Goal: Task Accomplishment & Management: Complete application form

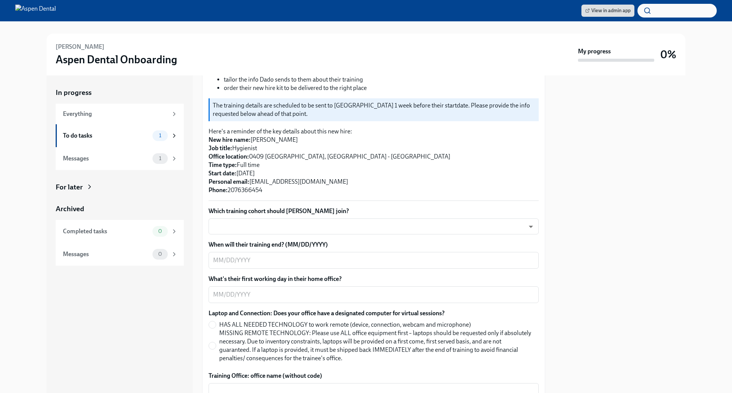
scroll to position [128, 0]
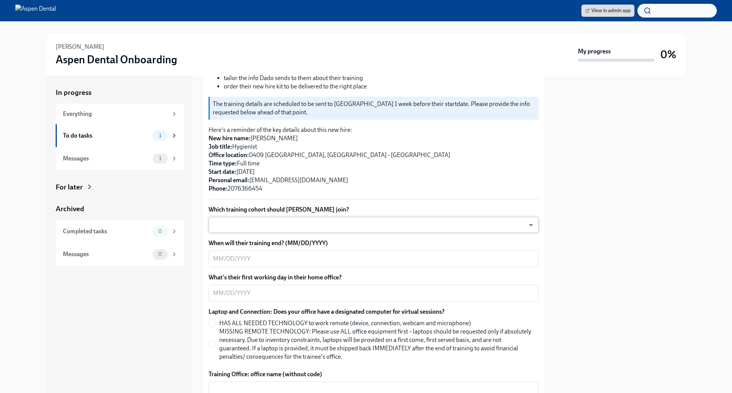
click at [287, 224] on body "View in admin app [PERSON_NAME] Aspen Dental Onboarding My progress 0% In progr…" at bounding box center [366, 196] width 732 height 393
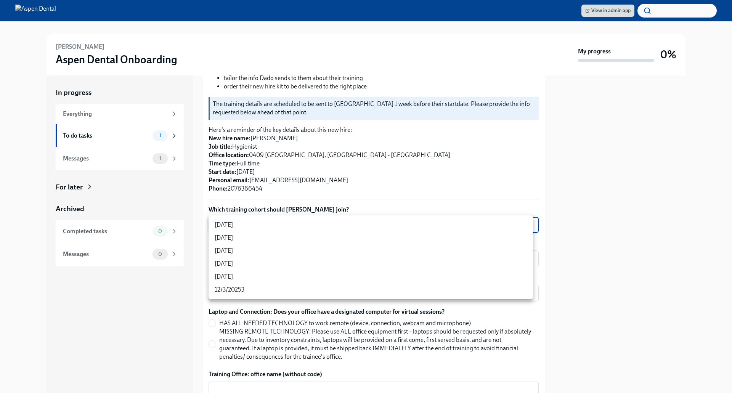
click at [281, 261] on li "[DATE]" at bounding box center [371, 263] width 324 height 13
type input "jeD9UGOIS"
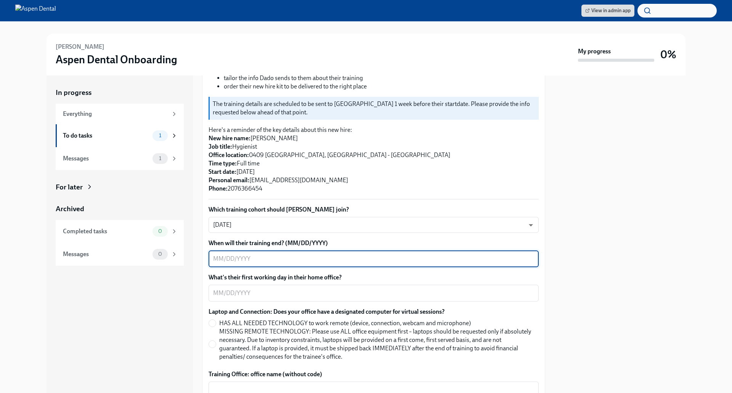
click at [269, 256] on textarea "When will their training end? (MM/DD/YYYY)" at bounding box center [373, 258] width 321 height 9
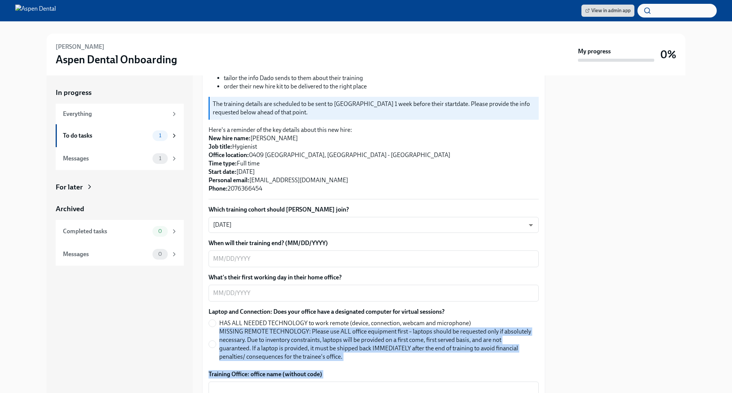
drag, startPoint x: 519, startPoint y: 320, endPoint x: 612, endPoint y: 281, distance: 101.8
click at [612, 281] on div "In progress Everything To do tasks 1 Messages 1 For later Archived Completed ta…" at bounding box center [366, 234] width 639 height 318
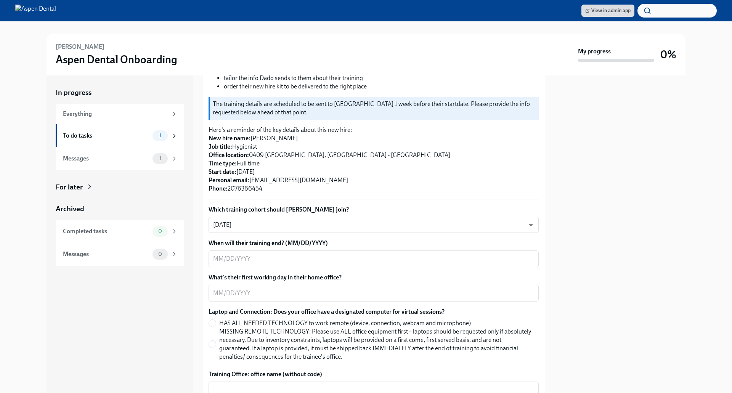
click at [612, 281] on div at bounding box center [619, 234] width 131 height 318
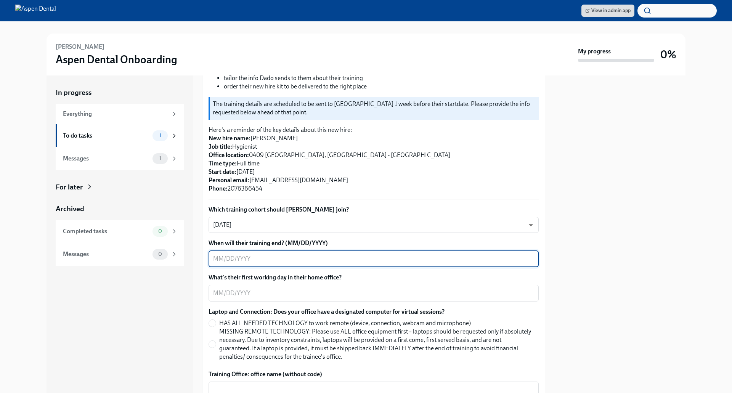
click at [279, 263] on textarea "When will their training end? (MM/DD/YYYY)" at bounding box center [373, 258] width 321 height 9
type textarea "[DATE]"
click at [265, 292] on textarea "What's their first working day in their home office?" at bounding box center [373, 293] width 321 height 9
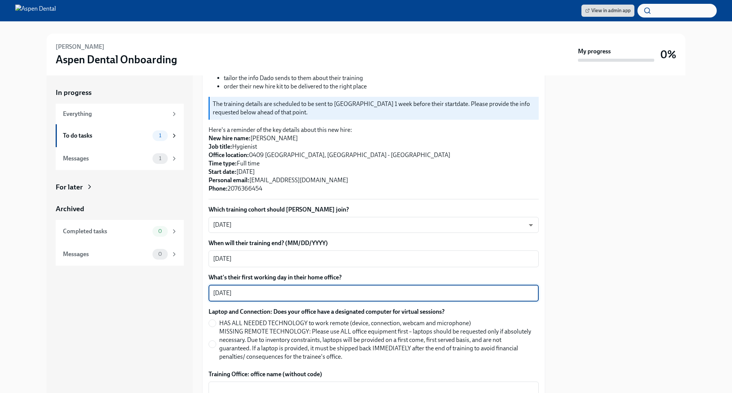
click at [230, 291] on textarea "[DATE]" at bounding box center [373, 293] width 321 height 9
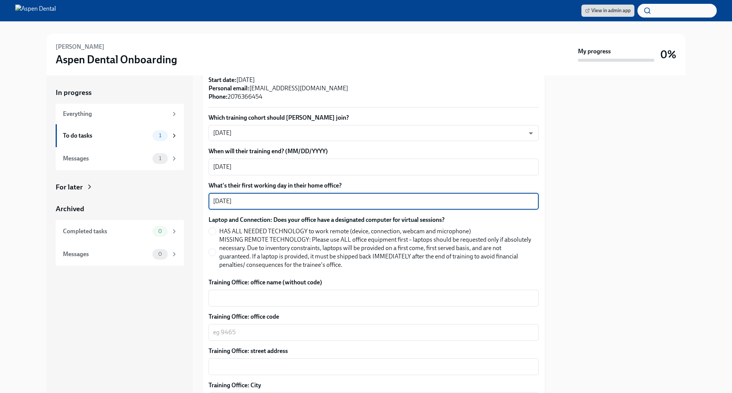
scroll to position [227, 0]
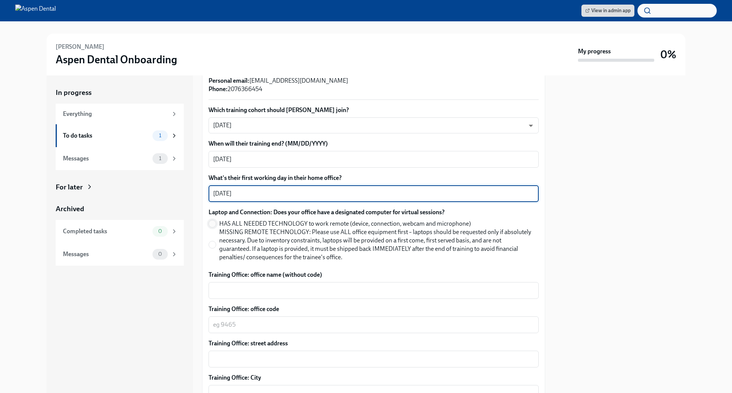
type textarea "[DATE]"
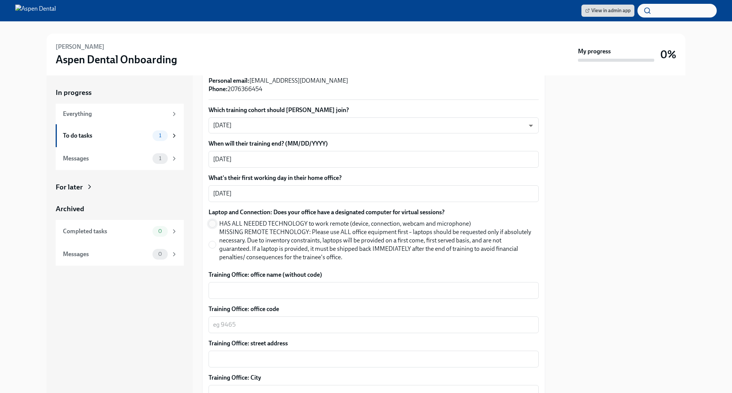
click at [213, 223] on input "HAS ALL NEEDED TECHNOLOGY to work remote (device, connection, webcam and microp…" at bounding box center [212, 223] width 7 height 7
radio input "true"
click at [255, 292] on textarea "Training Office: office name (without code)" at bounding box center [373, 290] width 321 height 9
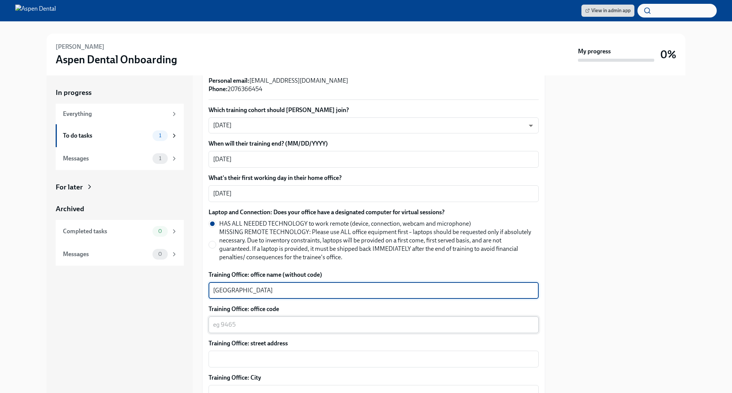
type textarea "[GEOGRAPHIC_DATA]"
click at [244, 324] on textarea "Training Office: office code" at bounding box center [373, 324] width 321 height 9
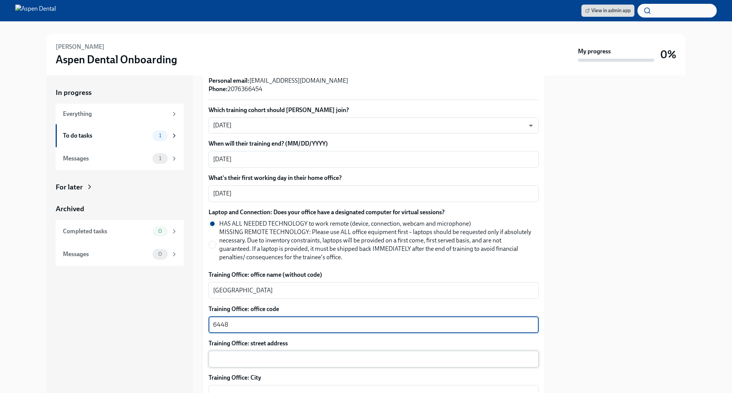
type textarea "6448"
click at [245, 356] on textarea "Training Office: street address" at bounding box center [373, 359] width 321 height 9
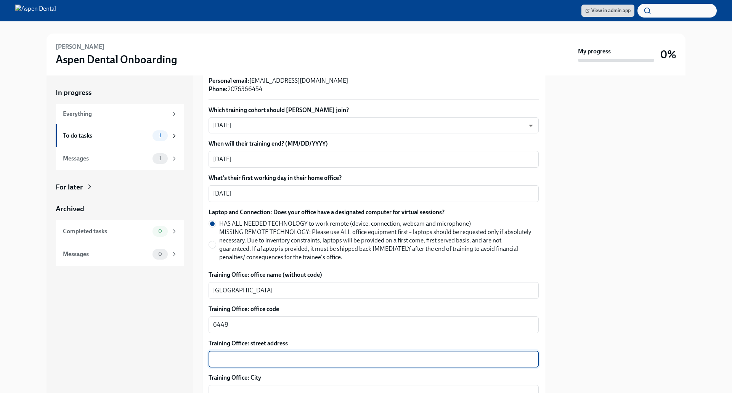
click at [257, 360] on textarea "Training Office: street address" at bounding box center [373, 359] width 321 height 9
paste textarea "[STREET_ADDRESS][US_STATE]"
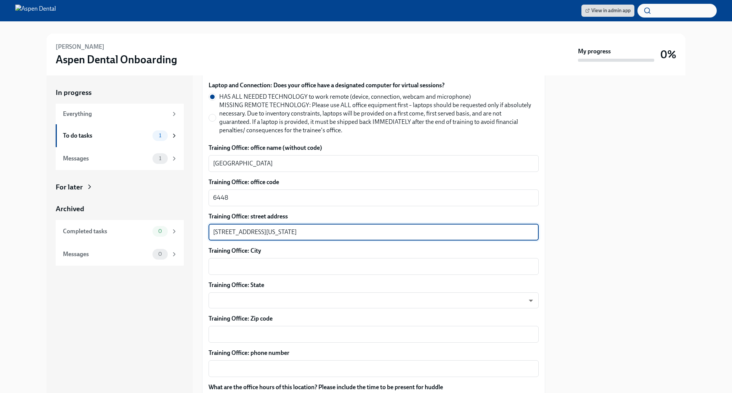
scroll to position [356, 0]
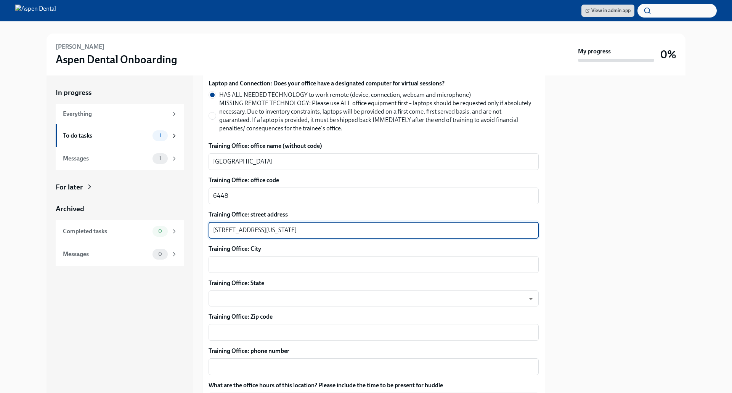
drag, startPoint x: 262, startPoint y: 228, endPoint x: 305, endPoint y: 230, distance: 42.7
click at [305, 230] on textarea "[STREET_ADDRESS][US_STATE]" at bounding box center [373, 230] width 321 height 9
type textarea "[STREET_ADDRESS][US_STATE]"
click at [273, 260] on textarea "Training Office: City" at bounding box center [373, 264] width 321 height 9
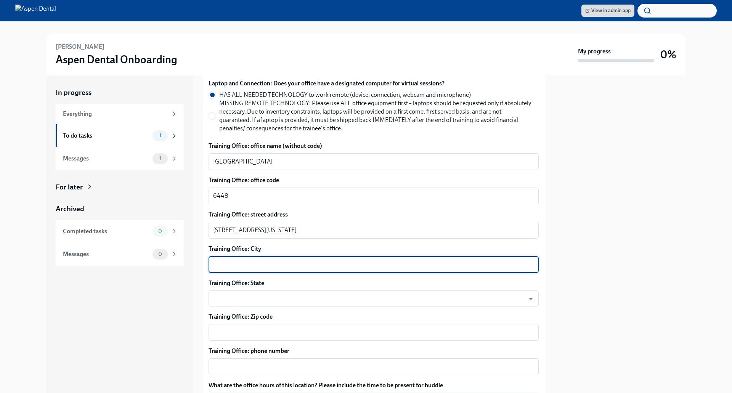
paste textarea ", [GEOGRAPHIC_DATA]"
type textarea ", [GEOGRAPHIC_DATA]"
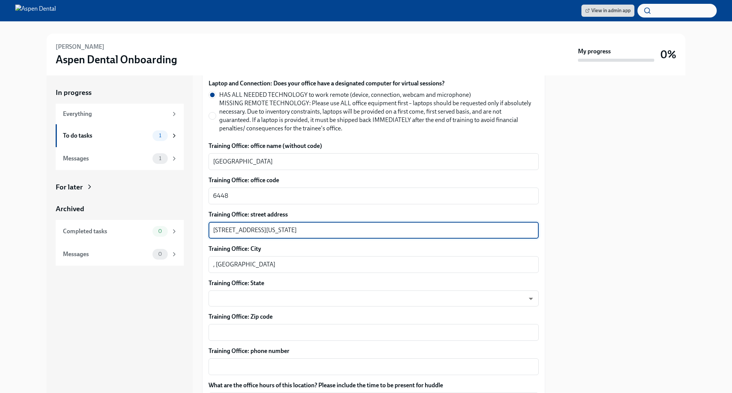
drag, startPoint x: 262, startPoint y: 227, endPoint x: 273, endPoint y: 228, distance: 11.1
click at [273, 228] on textarea "[STREET_ADDRESS][US_STATE]" at bounding box center [373, 230] width 321 height 9
drag, startPoint x: 263, startPoint y: 229, endPoint x: 289, endPoint y: 230, distance: 25.2
click at [289, 230] on textarea "[STREET_ADDRESS][US_STATE]" at bounding box center [373, 230] width 321 height 9
type textarea "[STREET_ADDRESS][US_STATE]"
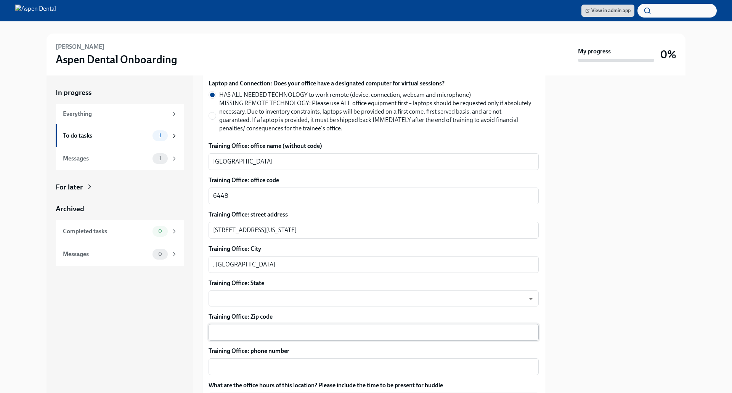
click at [225, 326] on div "x ​" at bounding box center [374, 332] width 330 height 17
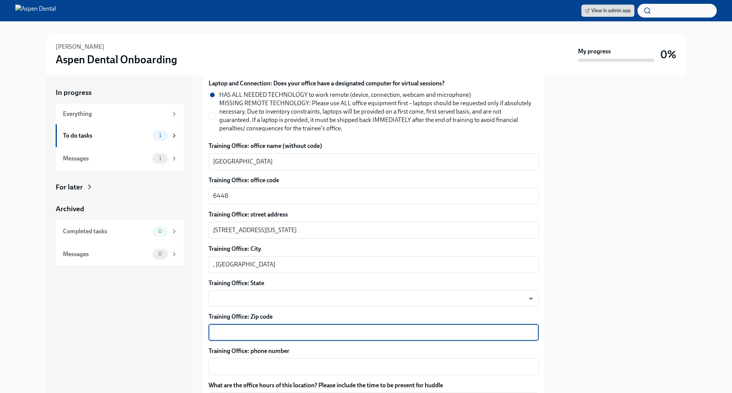
paste textarea "04106"
type textarea "04106"
click at [288, 231] on textarea "[STREET_ADDRESS][US_STATE]" at bounding box center [373, 230] width 321 height 9
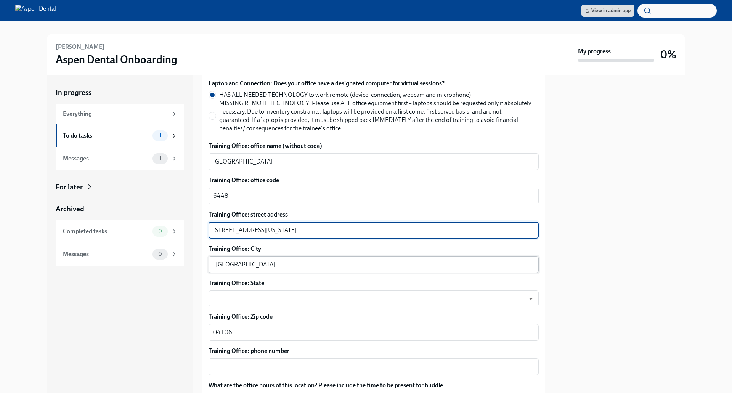
type textarea "[STREET_ADDRESS][US_STATE]"
click at [217, 263] on textarea ", [GEOGRAPHIC_DATA]" at bounding box center [373, 264] width 321 height 9
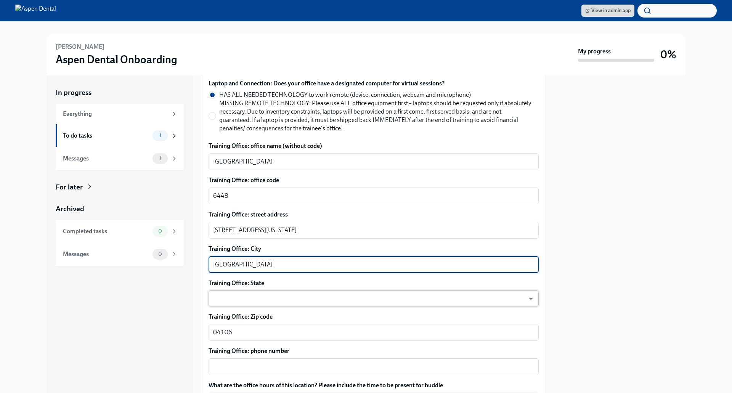
type textarea "[GEOGRAPHIC_DATA]"
click at [221, 295] on body "View in admin app [PERSON_NAME] Aspen Dental Onboarding My progress 0% In progr…" at bounding box center [366, 196] width 732 height 393
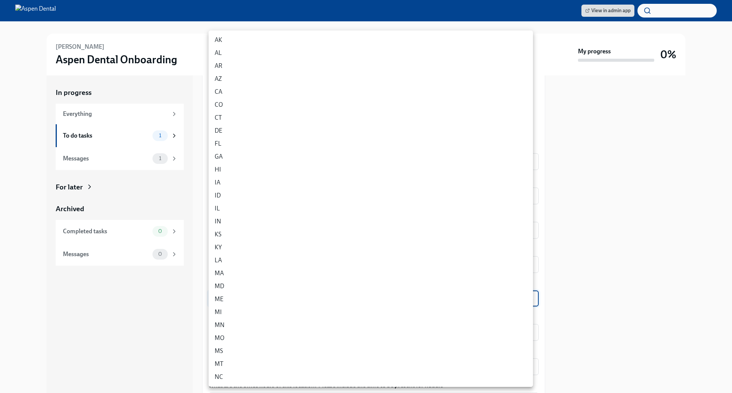
click at [223, 299] on li "ME" at bounding box center [371, 299] width 324 height 13
type input "bXLnWRG3m"
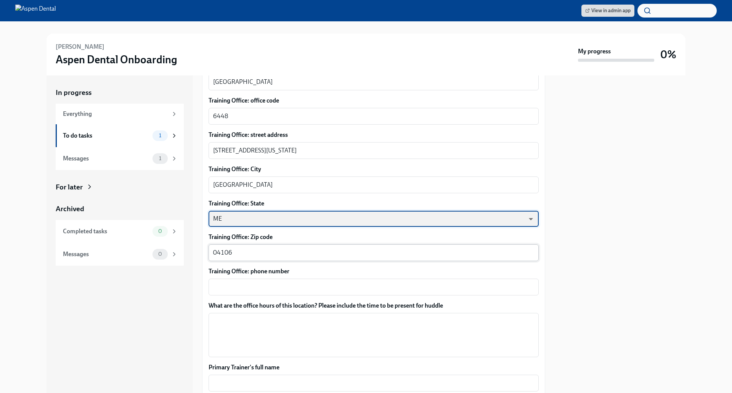
scroll to position [436, 0]
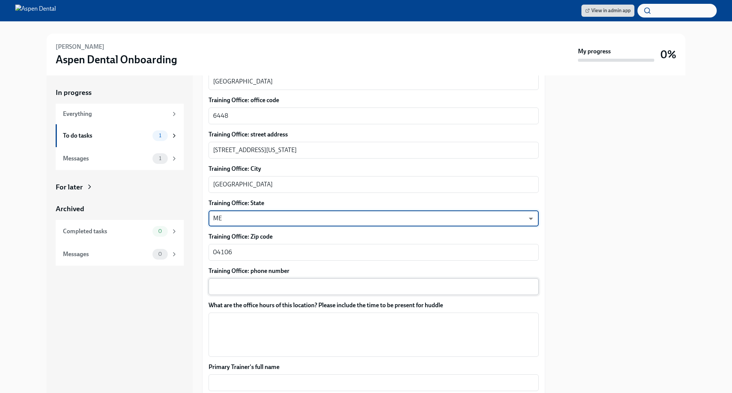
click at [308, 283] on textarea "Training Office: phone number" at bounding box center [373, 286] width 321 height 9
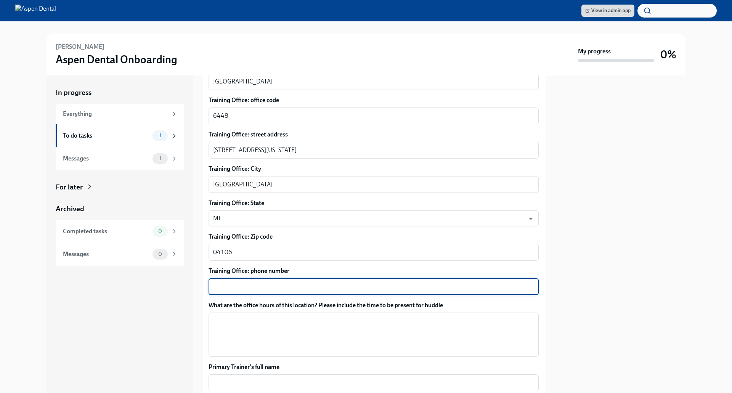
click at [234, 284] on textarea "Training Office: phone number" at bounding box center [373, 286] width 321 height 9
paste textarea ": [PHONE_NUMBER]"
click at [216, 287] on textarea ": [PHONE_NUMBER]" at bounding box center [373, 286] width 321 height 9
type textarea "[PHONE_NUMBER]"
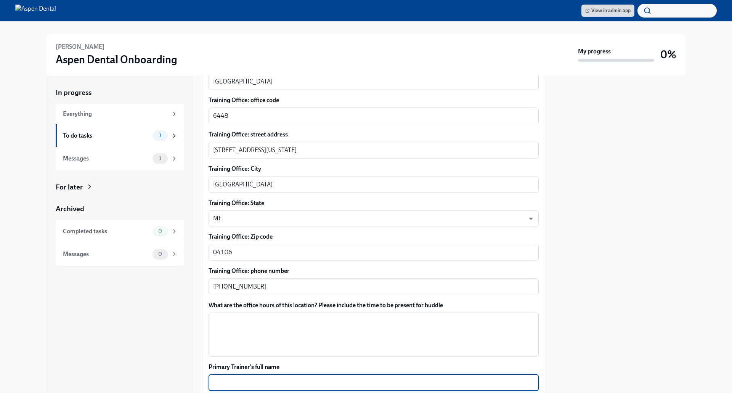
click at [273, 384] on textarea "Primary Trainer's full name" at bounding box center [373, 382] width 321 height 9
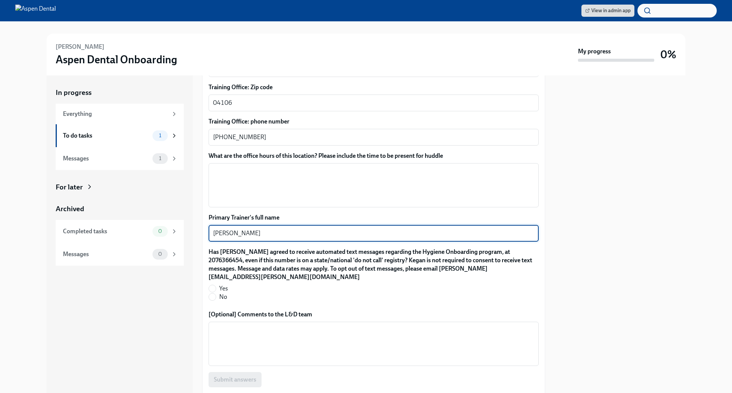
scroll to position [593, 0]
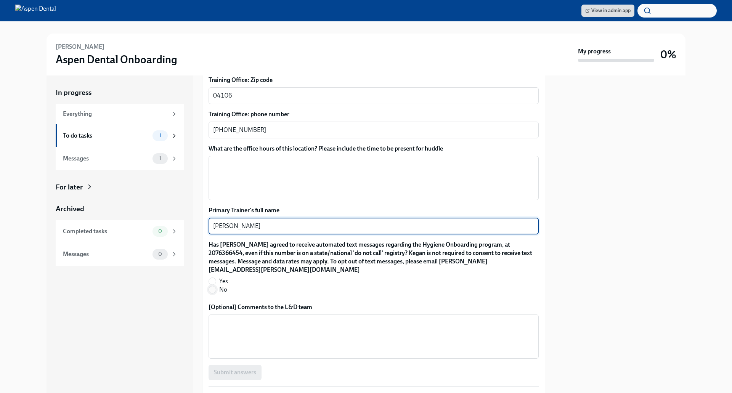
type textarea "[PERSON_NAME]"
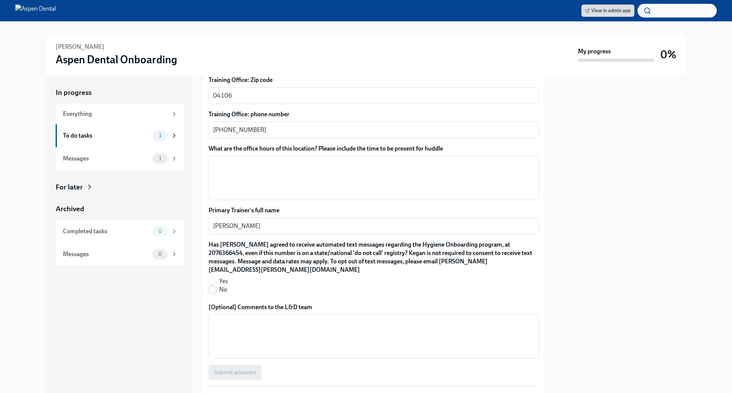
click at [212, 291] on input "No" at bounding box center [212, 289] width 7 height 7
radio input "true"
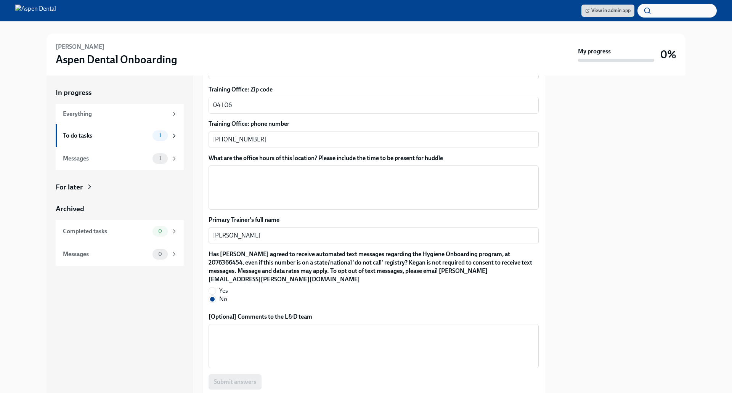
scroll to position [583, 0]
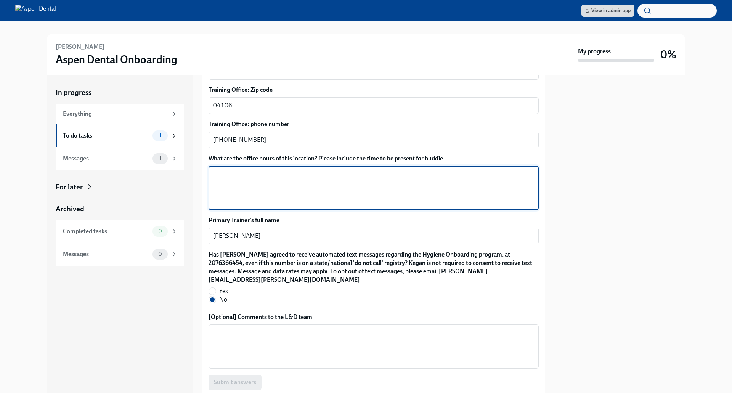
click at [328, 180] on textarea "What are the office hours of this location? Please include the time to be prese…" at bounding box center [373, 188] width 321 height 37
click at [257, 176] on textarea "What are the office hours of this location? Please include the time to be prese…" at bounding box center [373, 188] width 321 height 37
paste textarea "[DATE] 8 AM–6 PM [DATE] 7 AM–5 PM [DATE] 7 AM–5 PM [DATE] 7 AM–5 PM [DATE] 7 AM…"
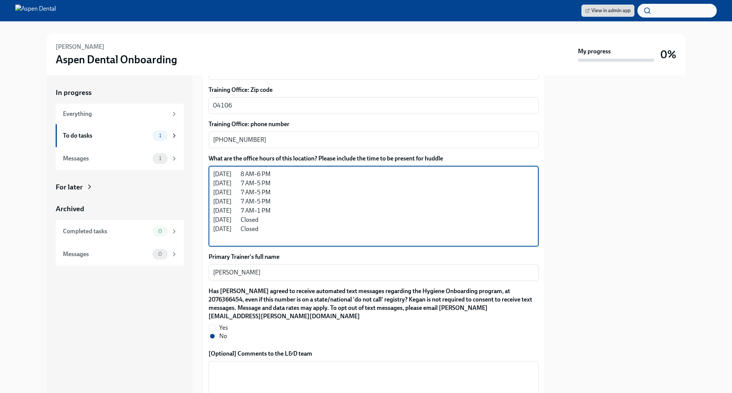
click at [270, 232] on textarea "[DATE] 8 AM–6 PM [DATE] 7 AM–5 PM [DATE] 7 AM–5 PM [DATE] 7 AM–5 PM [DATE] 7 AM…" at bounding box center [373, 206] width 321 height 73
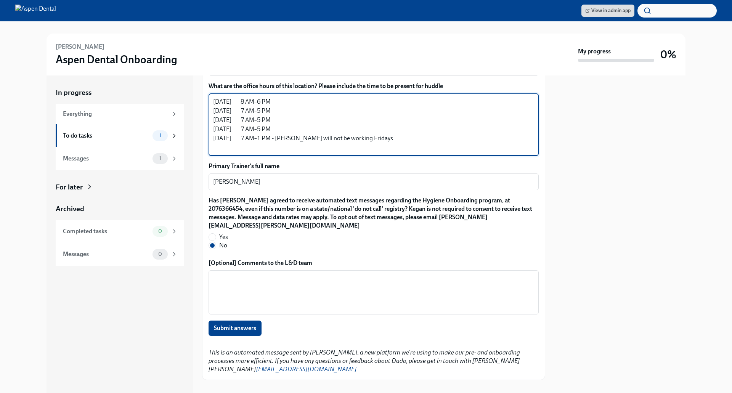
scroll to position [667, 0]
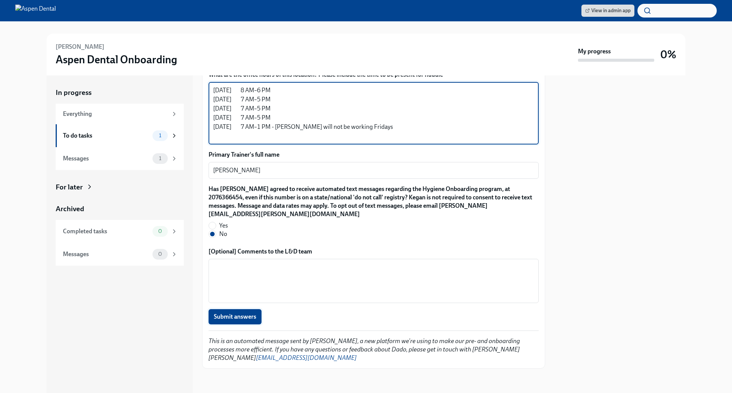
type textarea "[DATE] 8 AM–6 PM [DATE] 7 AM–5 PM [DATE] 7 AM–5 PM [DATE] 7 AM–5 PM [DATE] 7 AM…"
click at [243, 314] on span "Submit answers" at bounding box center [235, 317] width 42 height 8
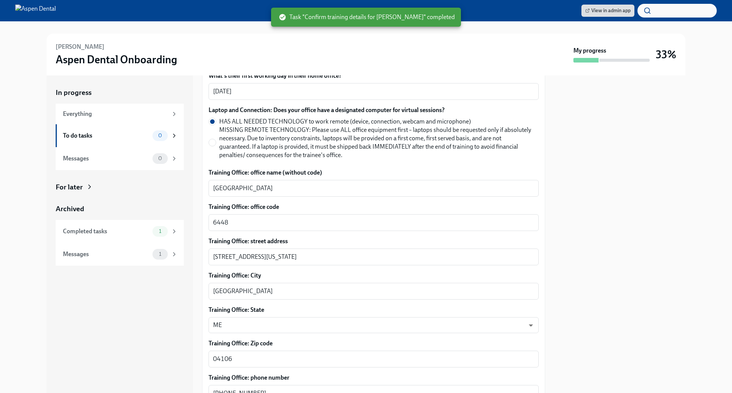
scroll to position [0, 0]
